Goal: Information Seeking & Learning: Learn about a topic

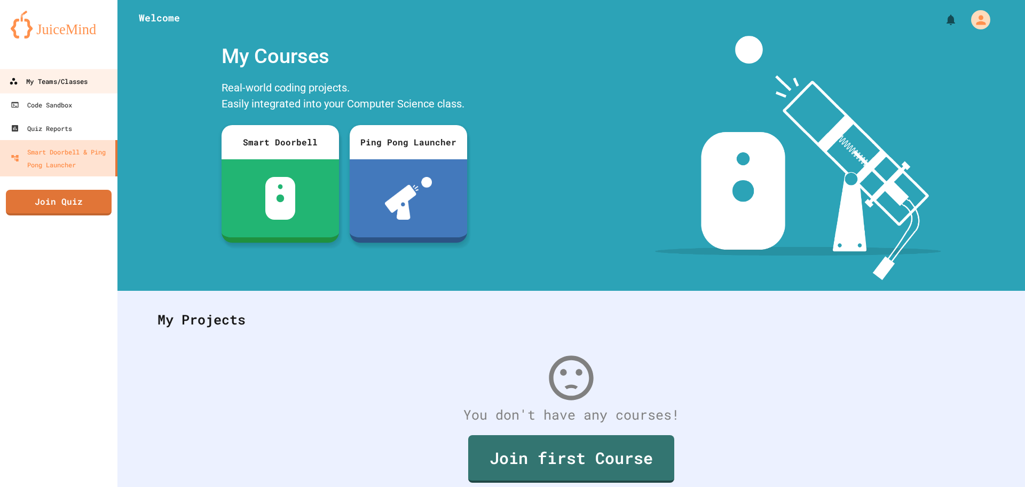
click at [57, 84] on div "My Teams/Classes" at bounding box center [48, 81] width 79 height 13
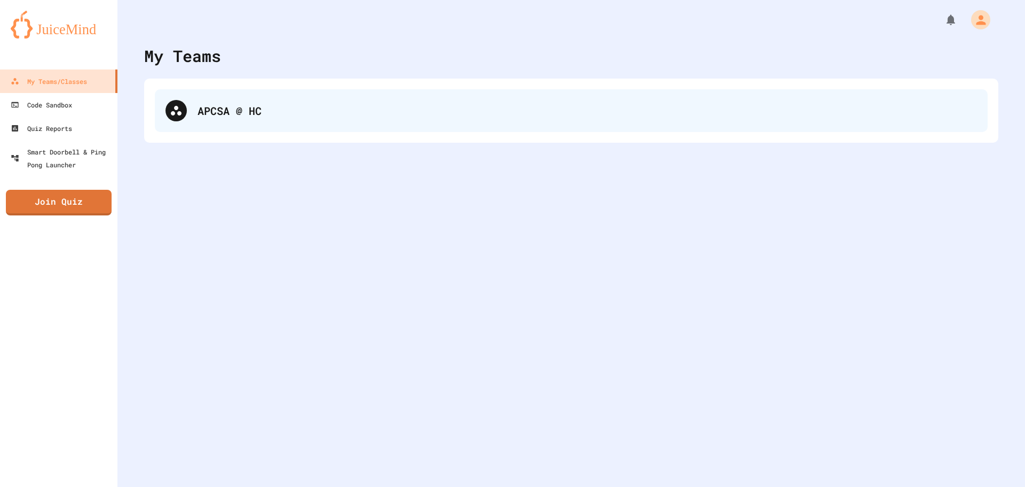
click at [239, 116] on div "APCSA @ HC" at bounding box center [588, 111] width 780 height 16
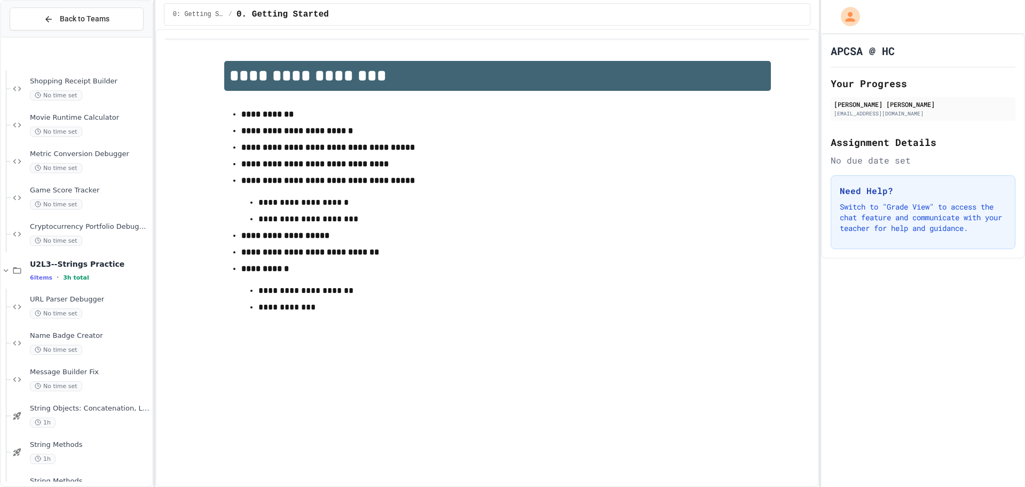
scroll to position [844, 0]
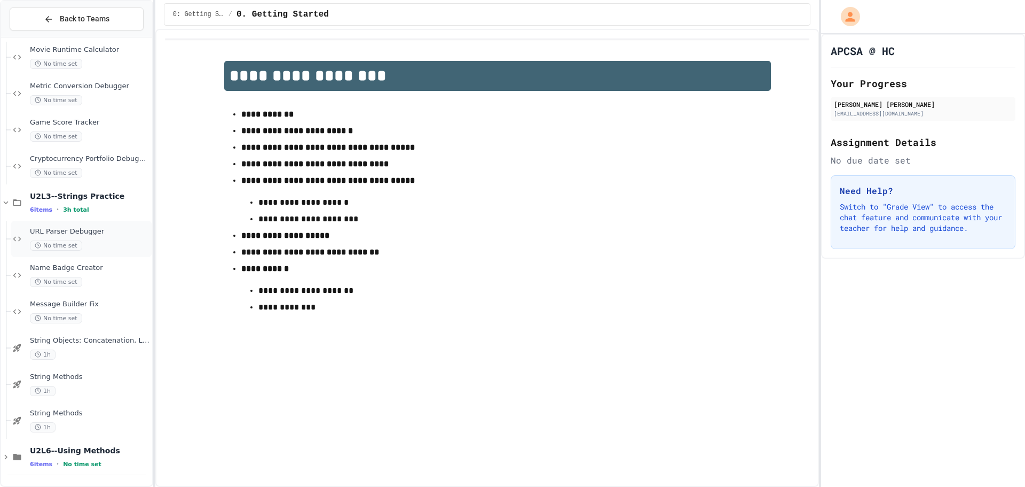
click at [60, 230] on span "URL Parser Debugger" at bounding box center [90, 231] width 120 height 9
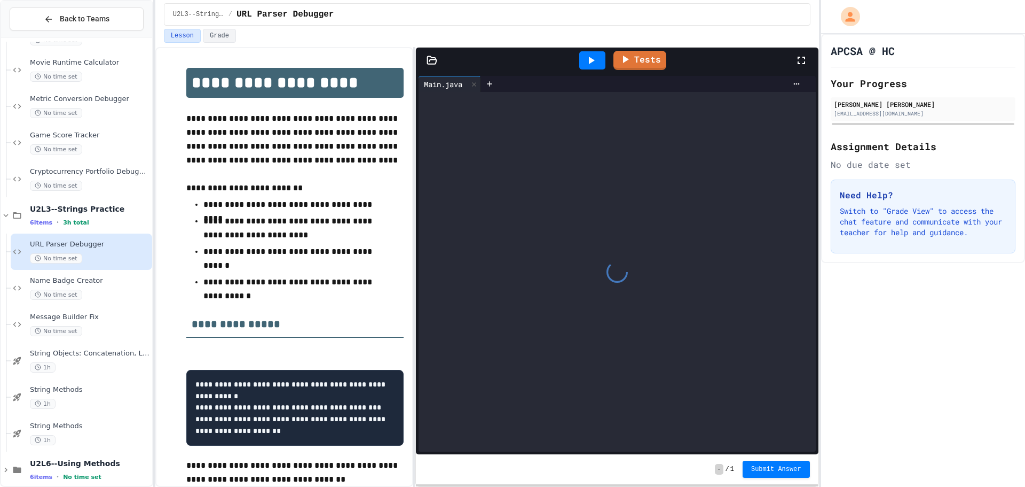
scroll to position [46, 0]
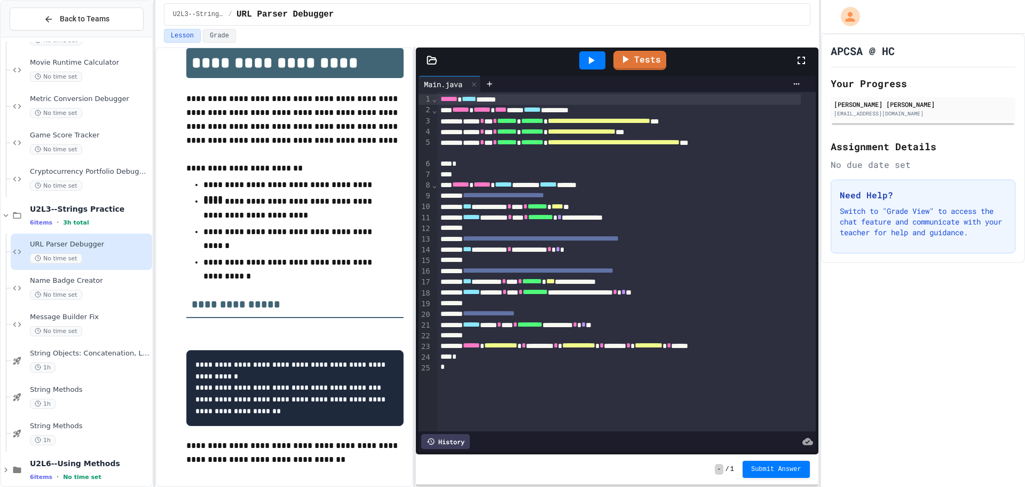
click at [591, 62] on icon at bounding box center [592, 60] width 6 height 7
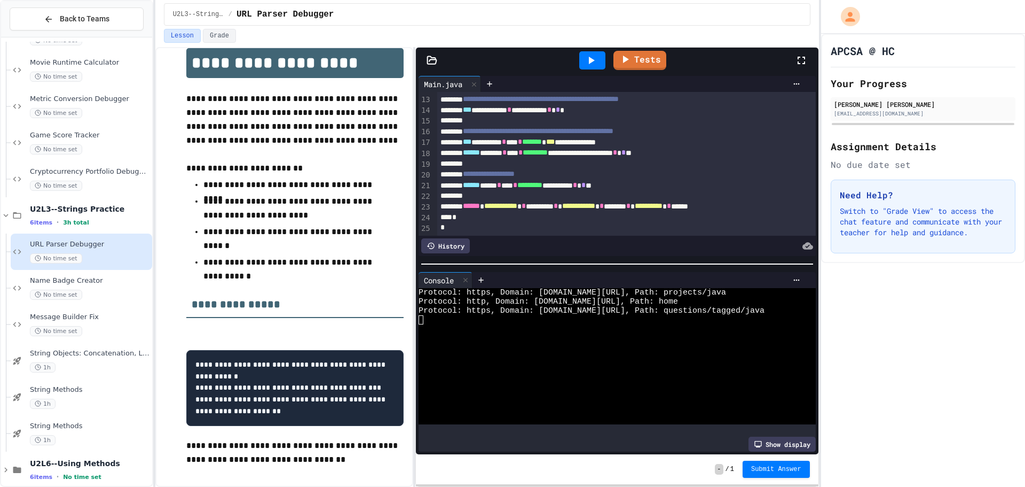
scroll to position [152, 0]
click at [626, 148] on span "*" at bounding box center [624, 151] width 4 height 7
click at [641, 180] on div "****** **** * *** * ********* * ********* * * * *" at bounding box center [615, 185] width 356 height 11
click at [603, 61] on div at bounding box center [592, 60] width 26 height 18
click at [625, 57] on icon at bounding box center [626, 58] width 6 height 8
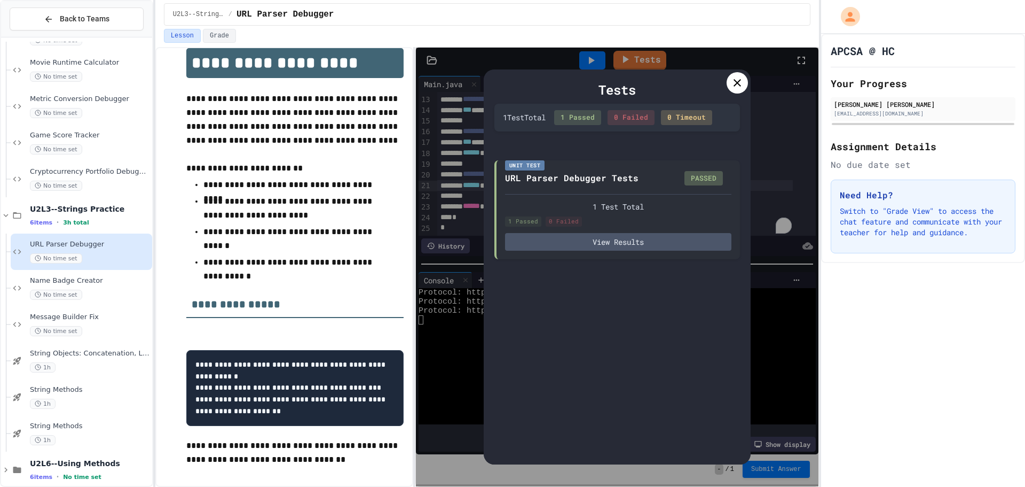
click at [731, 89] on icon at bounding box center [737, 82] width 13 height 13
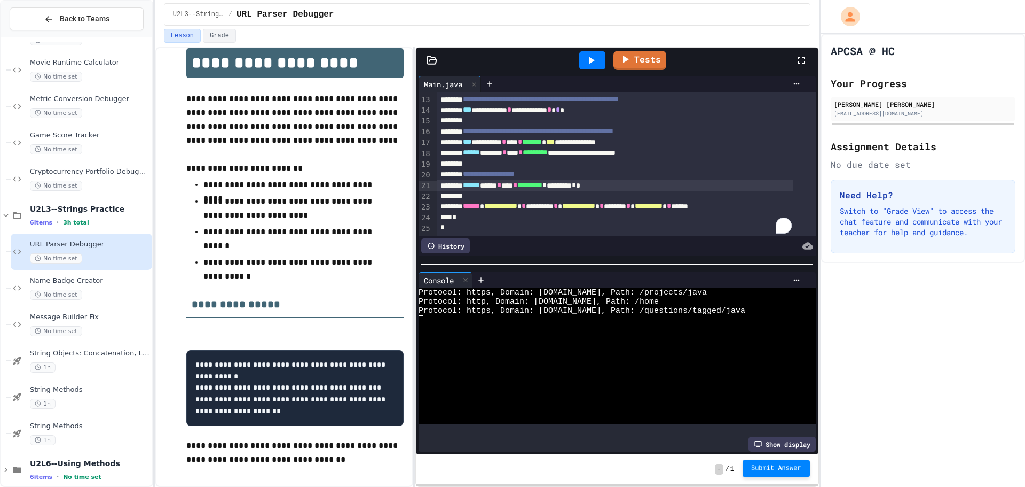
click at [793, 470] on span "Submit Answer" at bounding box center [776, 468] width 50 height 9
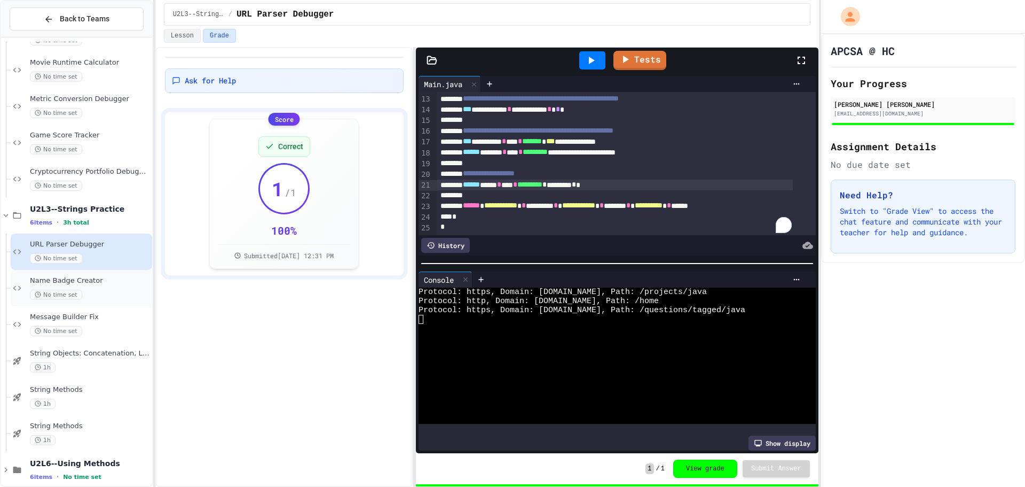
click at [80, 285] on div "Name Badge Creator No time set" at bounding box center [90, 287] width 120 height 23
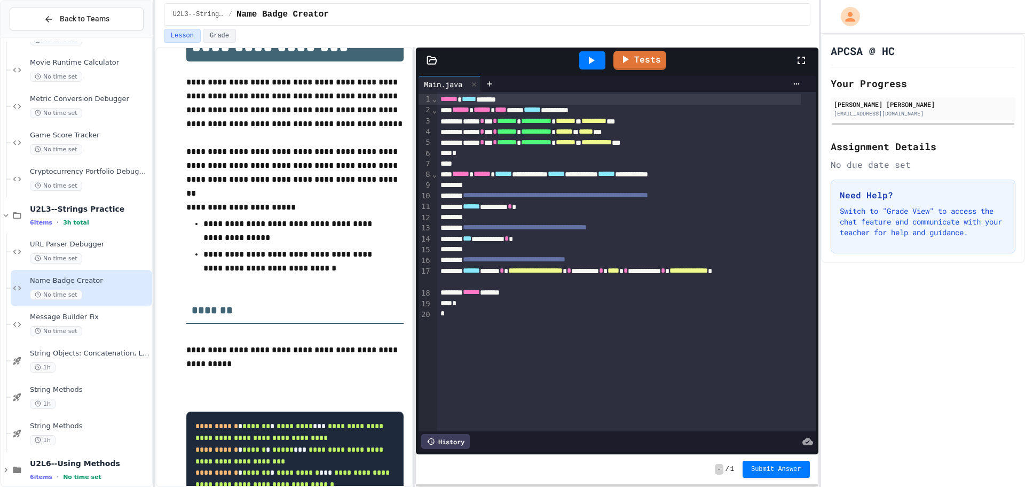
scroll to position [111, 0]
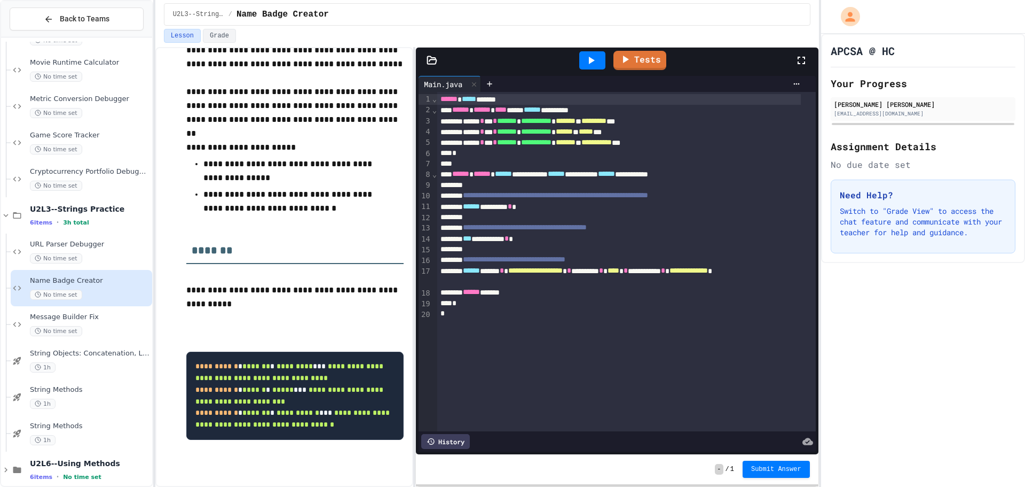
click at [592, 60] on icon at bounding box center [592, 60] width 6 height 7
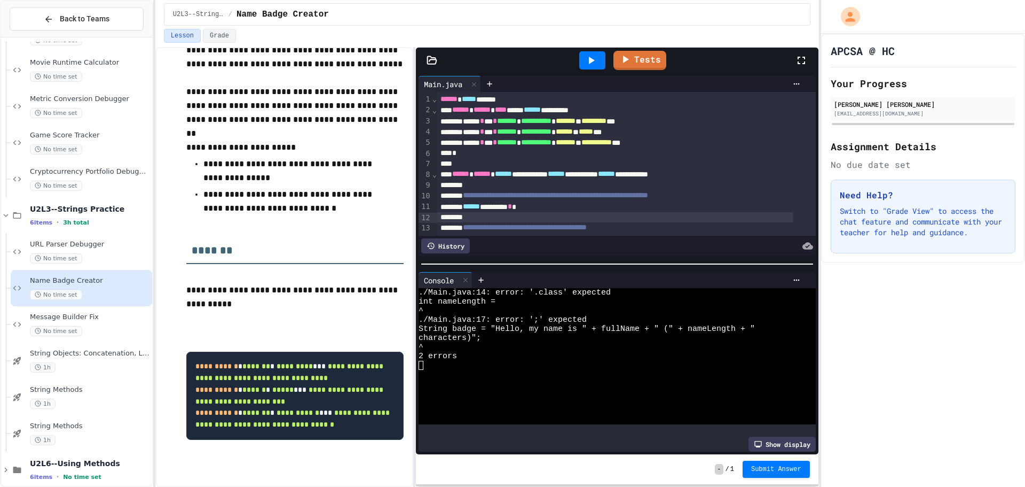
click at [502, 220] on div "To enrich screen reader interactions, please activate Accessibility in Grammarl…" at bounding box center [615, 217] width 356 height 11
click at [790, 436] on div "Show display" at bounding box center [782, 443] width 67 height 15
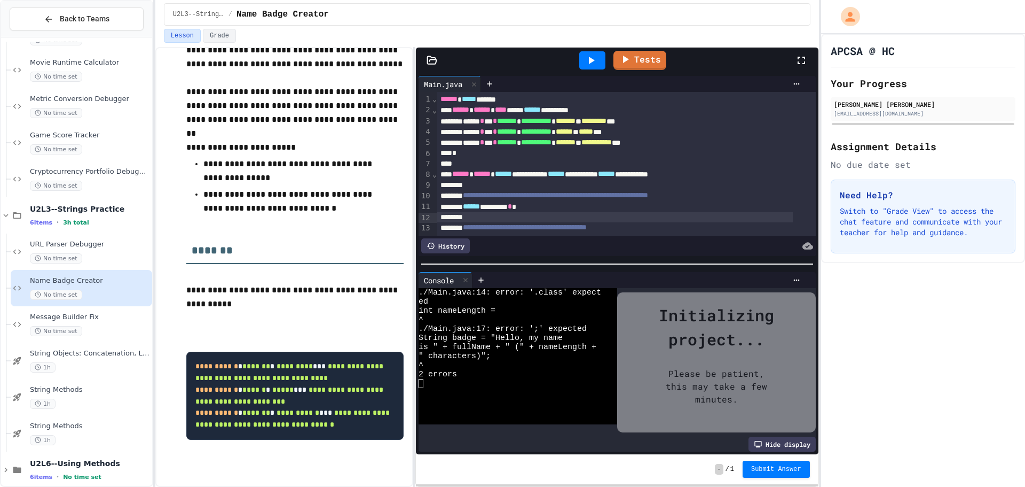
click at [790, 436] on div "Hide display" at bounding box center [782, 443] width 67 height 15
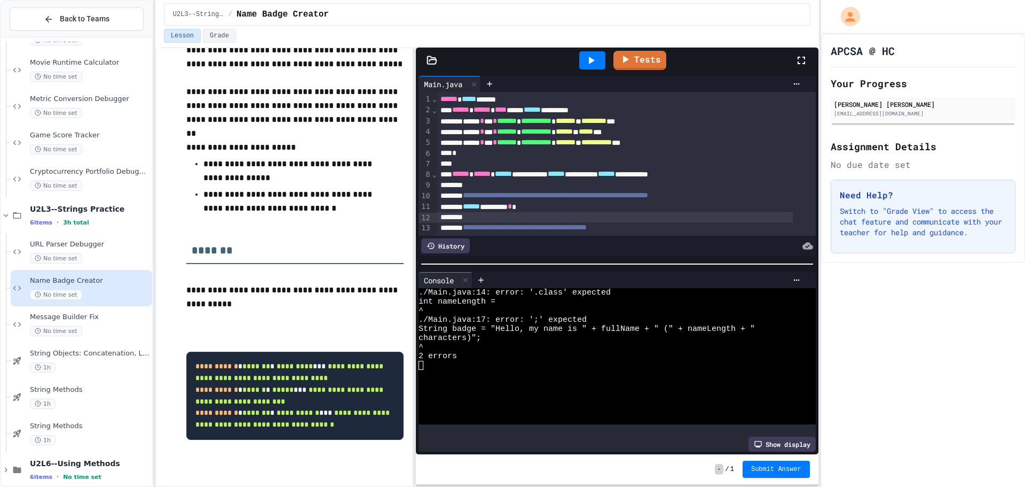
click at [787, 272] on div at bounding box center [639, 280] width 333 height 16
click at [793, 276] on icon at bounding box center [797, 280] width 9 height 9
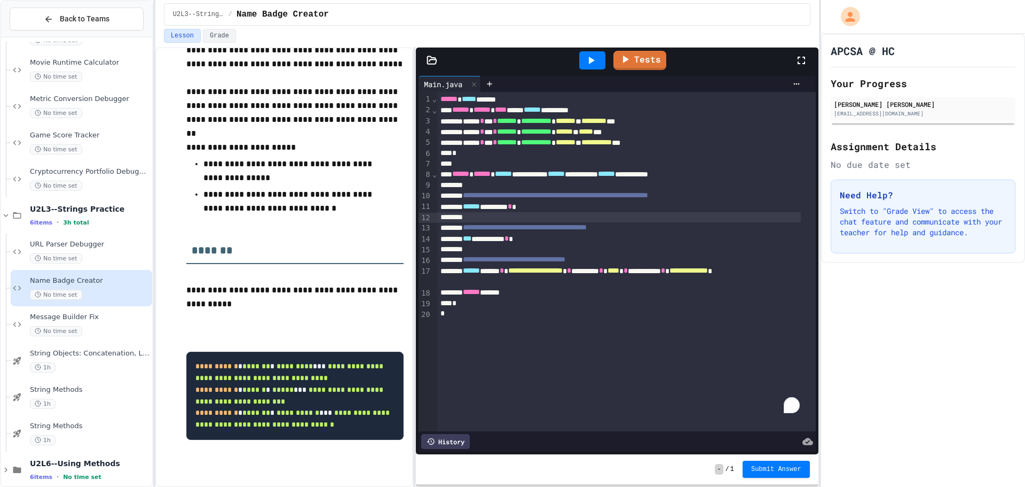
click at [607, 203] on div "****** ******** *" at bounding box center [619, 206] width 364 height 11
click at [590, 235] on div "**********" at bounding box center [619, 238] width 364 height 11
click at [593, 212] on div "To enrich screen reader interactions, please activate Accessibility in Grammarl…" at bounding box center [619, 217] width 364 height 11
click at [593, 204] on div "****** ******** * *********" at bounding box center [619, 206] width 364 height 11
click at [574, 244] on div "**********" at bounding box center [619, 238] width 364 height 11
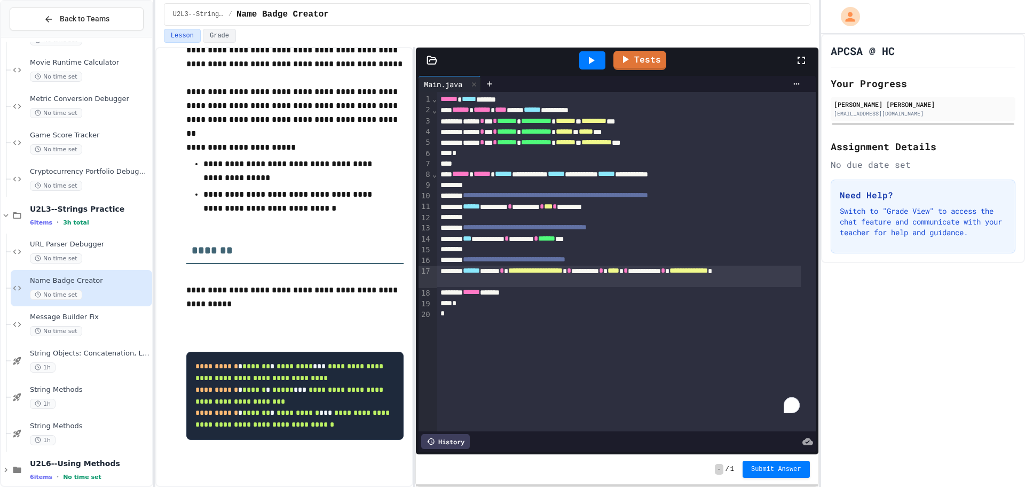
click at [538, 272] on span "**********" at bounding box center [535, 270] width 54 height 7
click at [536, 284] on div "**********" at bounding box center [619, 276] width 364 height 22
click at [594, 65] on icon at bounding box center [591, 60] width 13 height 13
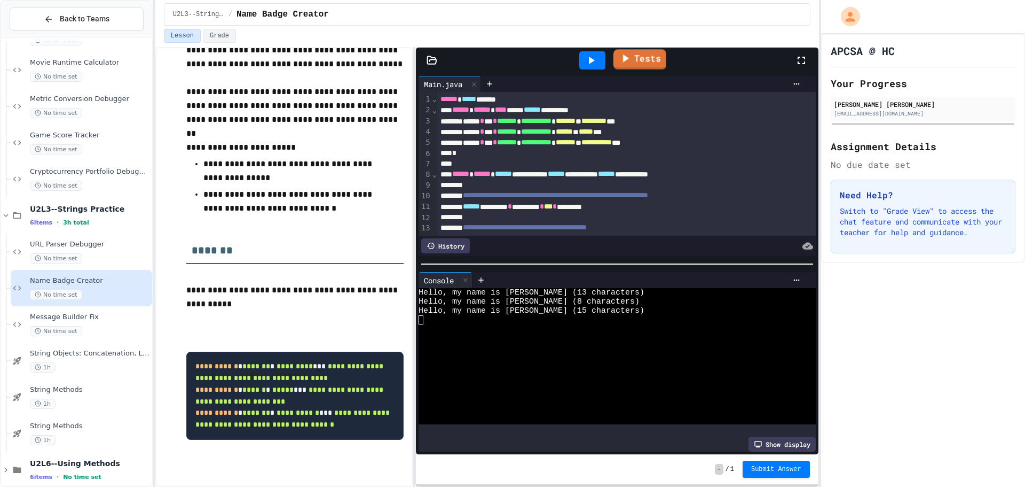
click at [636, 67] on link "Tests" at bounding box center [640, 59] width 53 height 20
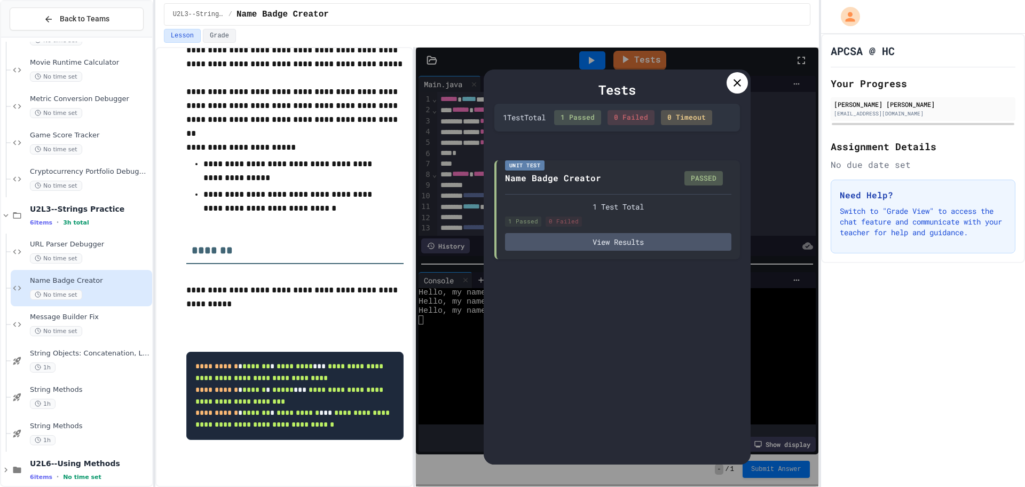
click at [725, 92] on div "Tests" at bounding box center [618, 89] width 246 height 19
click at [735, 83] on icon at bounding box center [737, 82] width 13 height 13
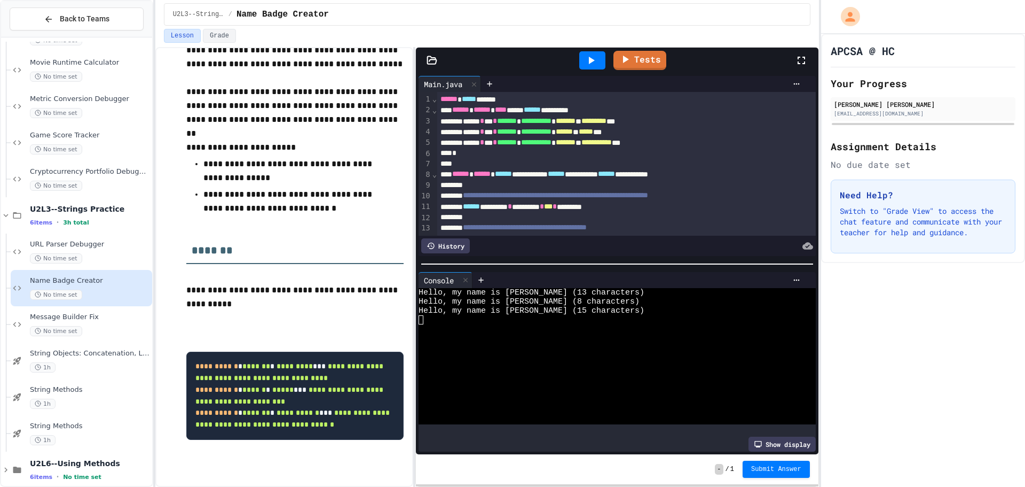
click at [775, 478] on div "- / 1 Submit Answer" at bounding box center [617, 469] width 403 height 30
click at [777, 468] on span "Submit Answer" at bounding box center [776, 469] width 50 height 9
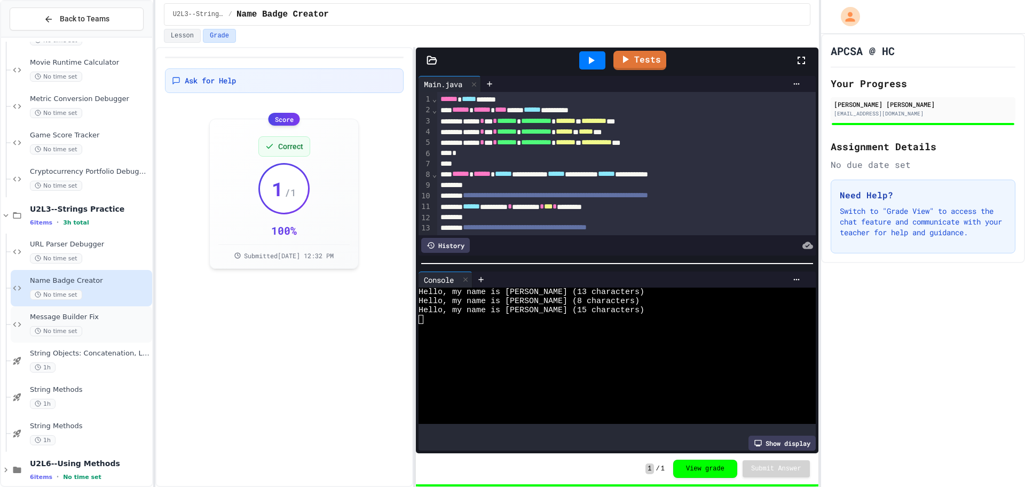
click at [25, 328] on div "Message Builder Fix No time set" at bounding box center [82, 324] width 142 height 36
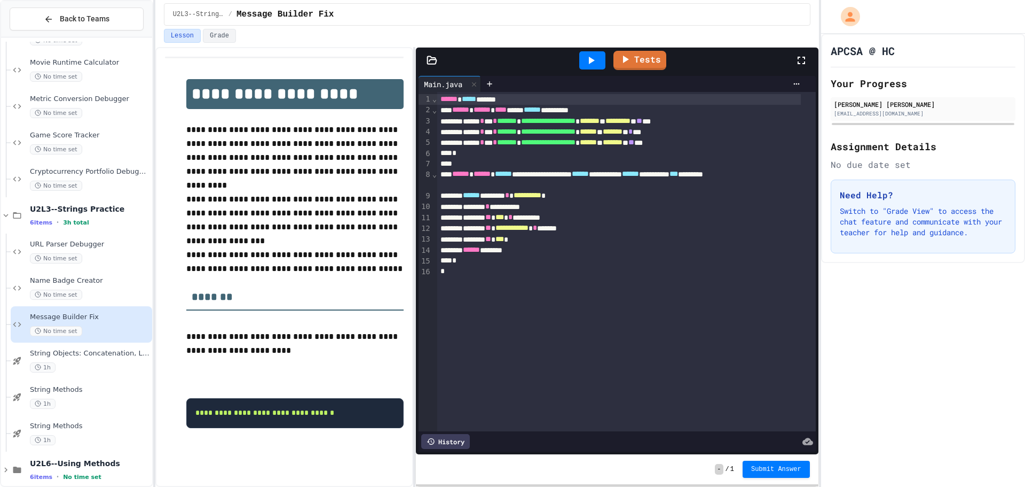
click at [566, 204] on div "**********" at bounding box center [619, 206] width 364 height 11
click at [511, 205] on div "**********" at bounding box center [619, 206] width 364 height 11
click at [579, 67] on div at bounding box center [592, 60] width 37 height 29
click at [601, 62] on div at bounding box center [592, 60] width 26 height 18
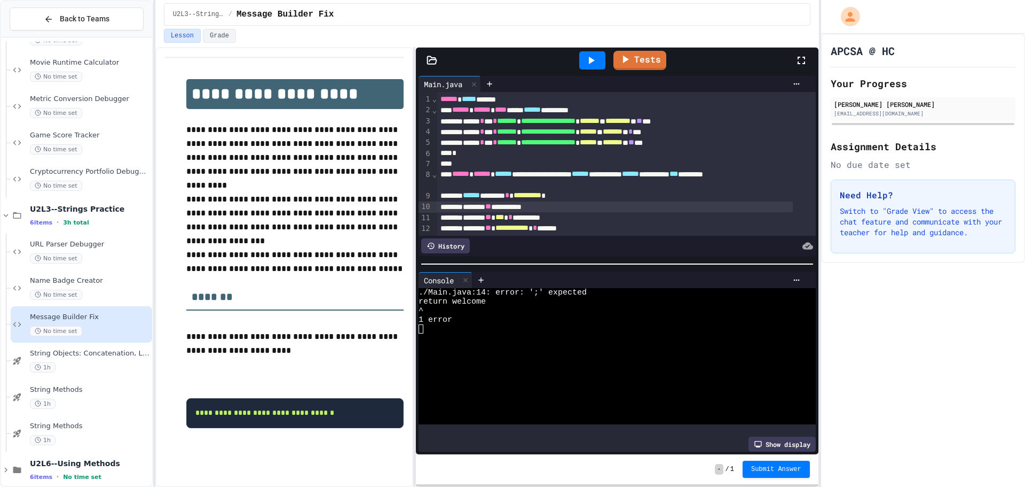
scroll to position [53, 0]
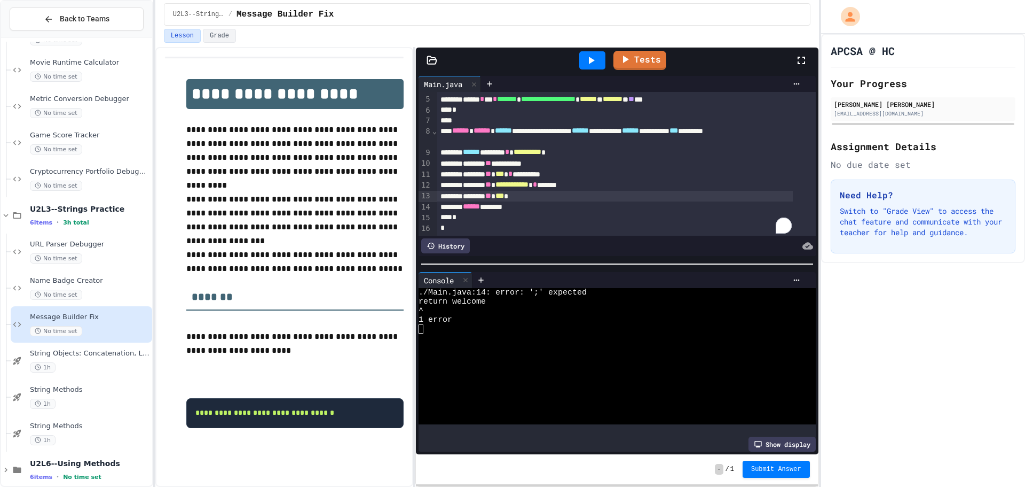
click at [601, 191] on div "******* ** *** *" at bounding box center [615, 196] width 356 height 11
click at [600, 201] on div "****** *******" at bounding box center [615, 206] width 356 height 11
click at [594, 65] on icon at bounding box center [591, 60] width 13 height 13
click at [629, 55] on icon at bounding box center [624, 58] width 13 height 13
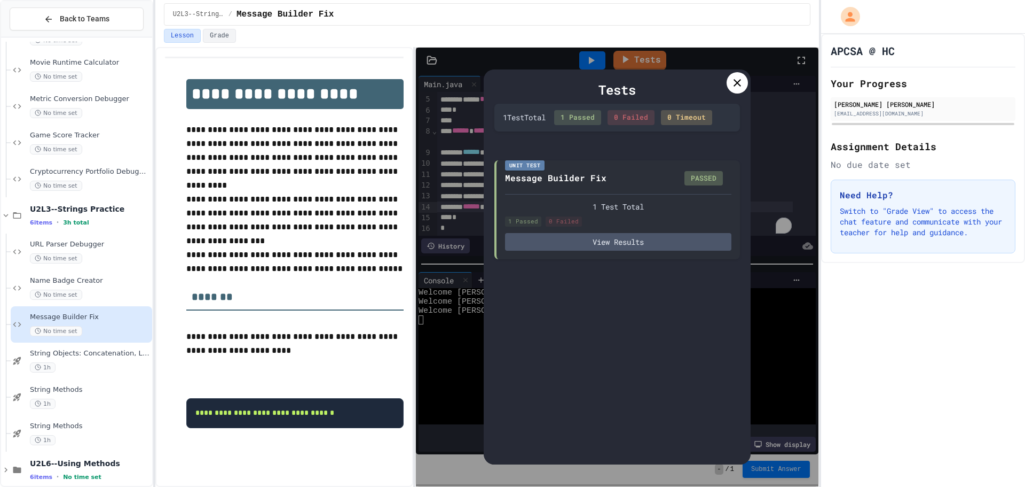
click at [742, 85] on icon at bounding box center [737, 82] width 13 height 13
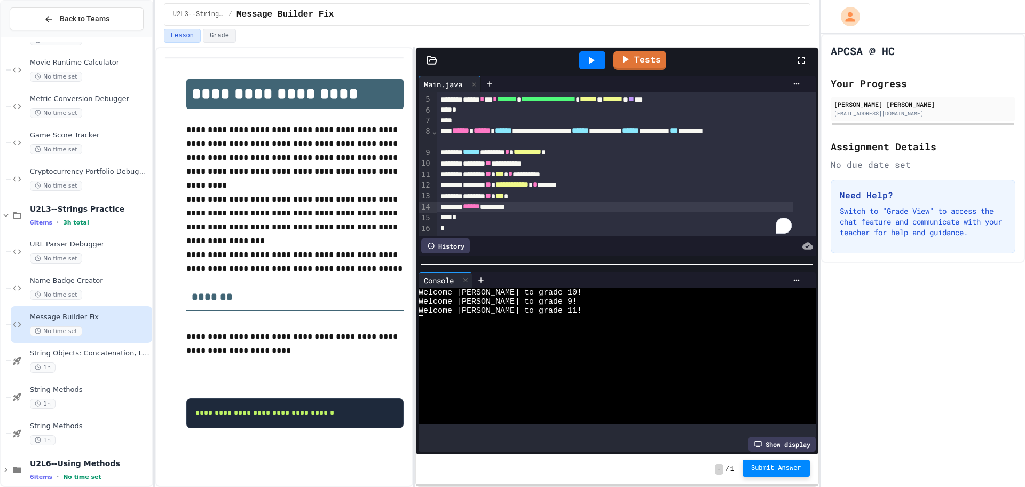
click at [796, 475] on button "Submit Answer" at bounding box center [776, 467] width 67 height 17
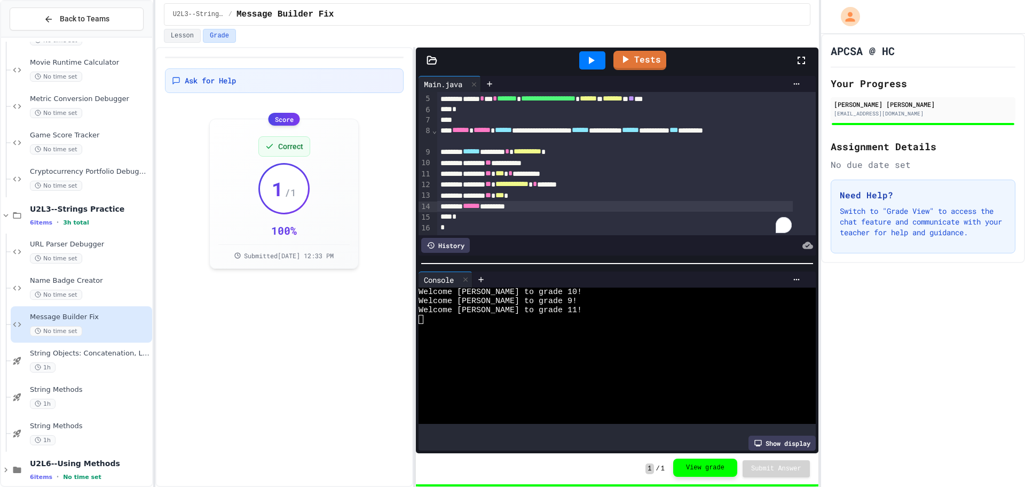
click at [717, 466] on button "View grade" at bounding box center [705, 467] width 64 height 18
click at [97, 224] on div "6 items • 3h total" at bounding box center [90, 222] width 120 height 9
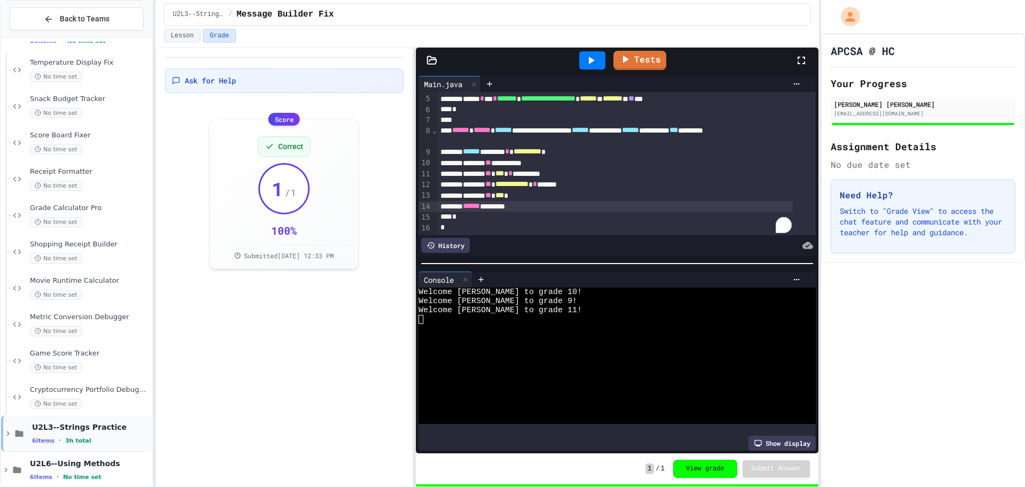
click at [93, 426] on span "U2L3--Strings Practice" at bounding box center [91, 427] width 118 height 10
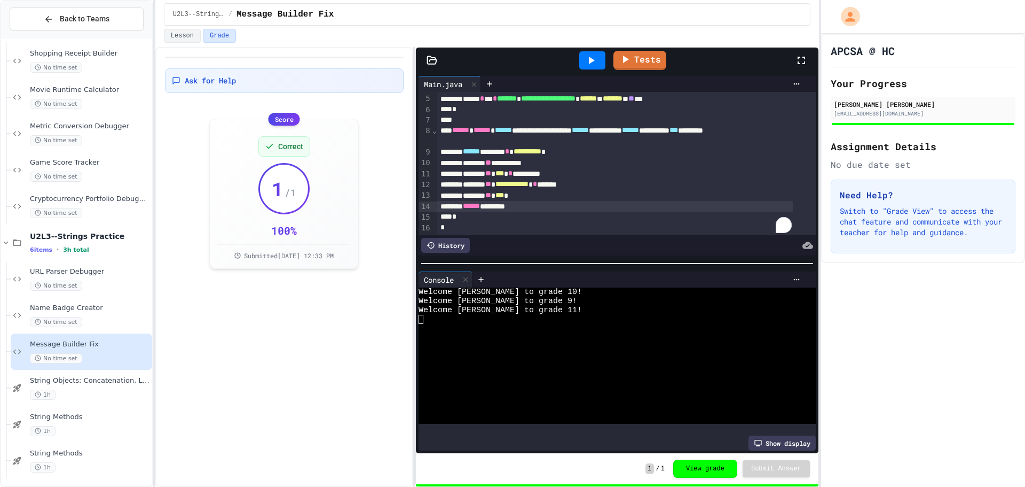
scroll to position [827, 0]
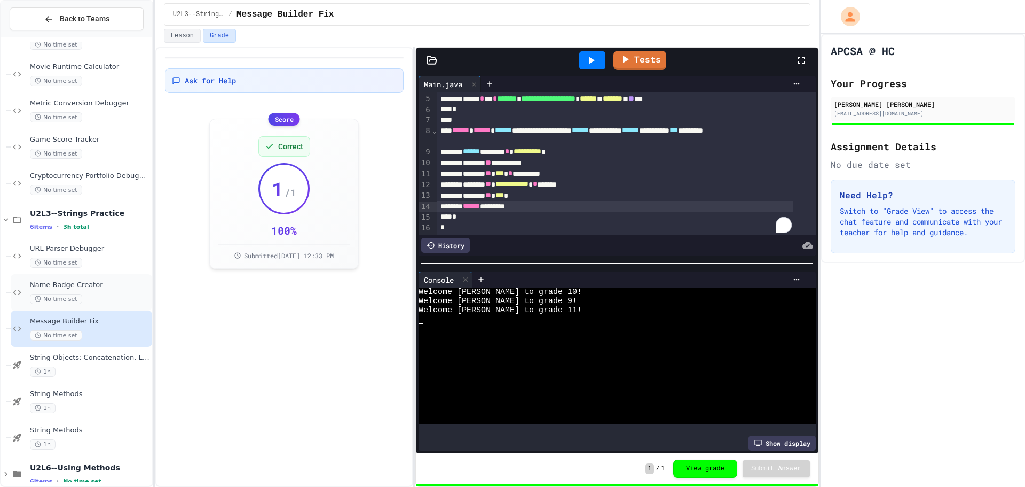
click at [99, 277] on div "Name Badge Creator No time set" at bounding box center [82, 292] width 142 height 36
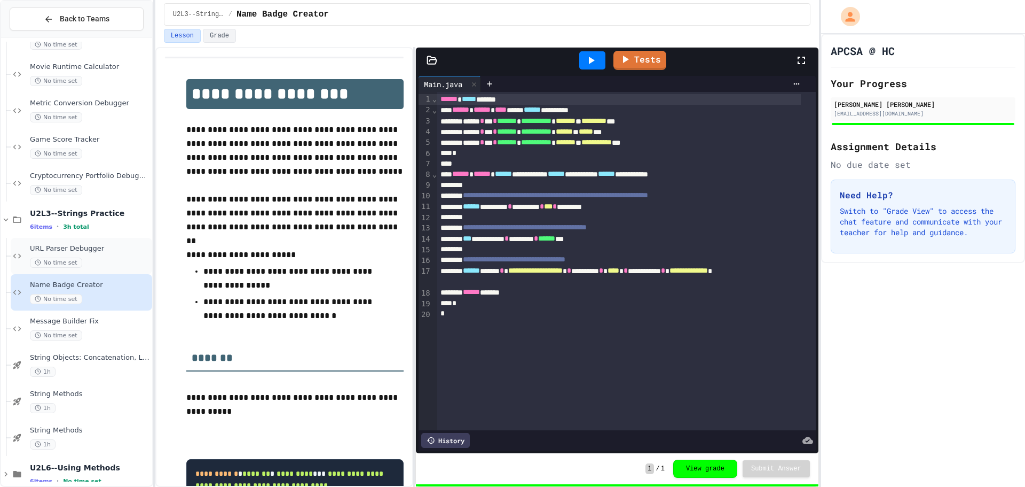
click at [103, 251] on span "URL Parser Debugger" at bounding box center [90, 248] width 120 height 9
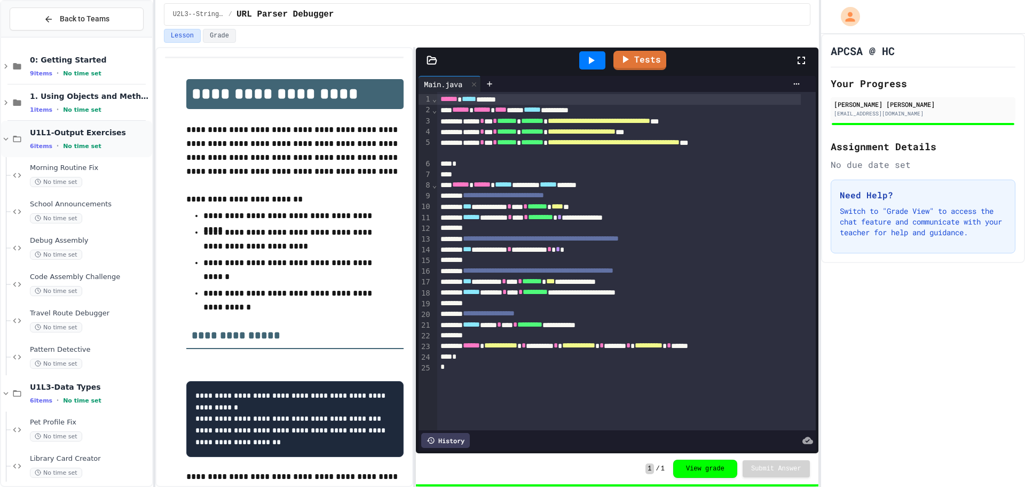
click at [12, 131] on div "U1L1-Output Exercises 6 items • No time set" at bounding box center [76, 139] width 151 height 36
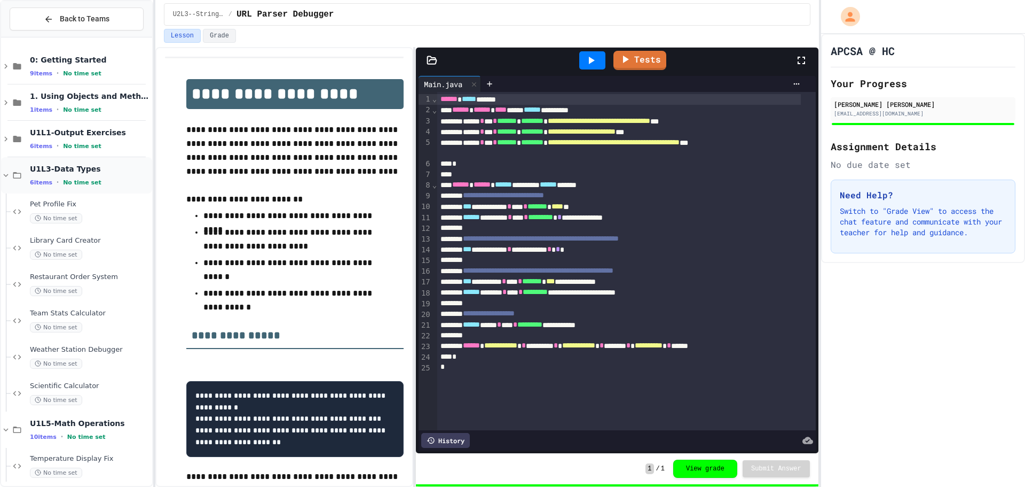
click at [12, 164] on div "U1L3-Data Types 6 items • No time set" at bounding box center [76, 175] width 151 height 36
click at [21, 200] on div "U1L5-Math Operations 10 items • No time set" at bounding box center [76, 211] width 151 height 36
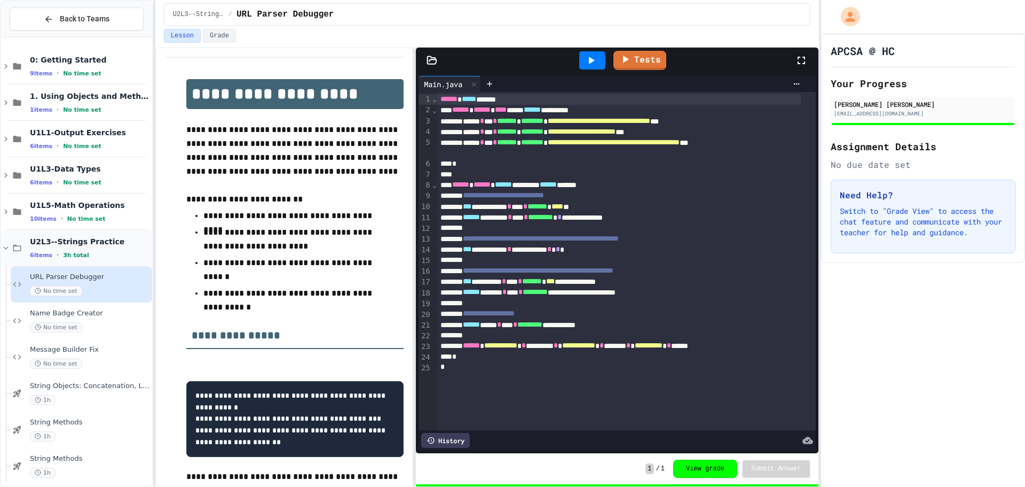
click at [20, 236] on div "U2L3--Strings Practice 6 items • 3h total" at bounding box center [76, 248] width 151 height 36
